Goal: Navigation & Orientation: Go to known website

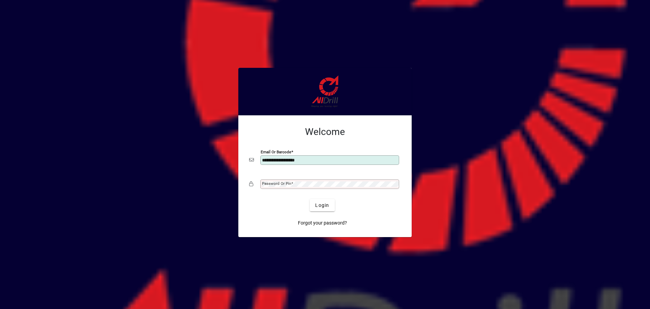
type input "**********"
click at [328, 205] on span "Login" at bounding box center [322, 205] width 14 height 7
